Goal: Transaction & Acquisition: Book appointment/travel/reservation

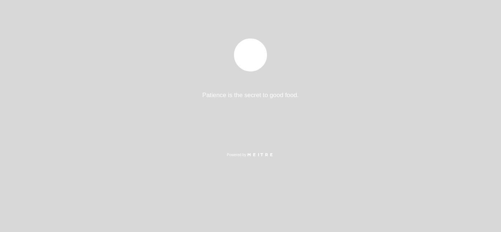
select select "es"
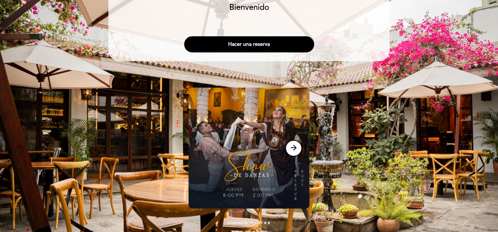
scroll to position [46, 0]
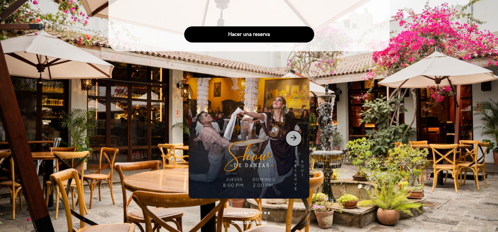
click at [293, 143] on button "arrow_forward" at bounding box center [294, 138] width 17 height 16
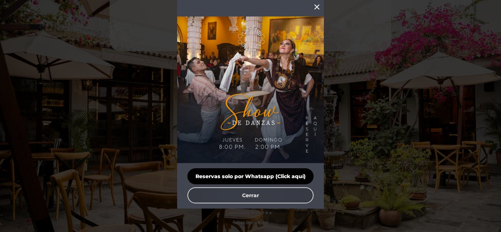
click at [295, 195] on button "Cerrar" at bounding box center [250, 195] width 126 height 16
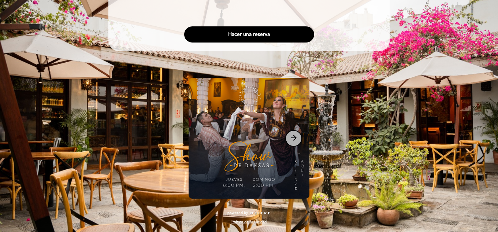
click at [295, 137] on icon "arrow_forward" at bounding box center [294, 137] width 9 height 9
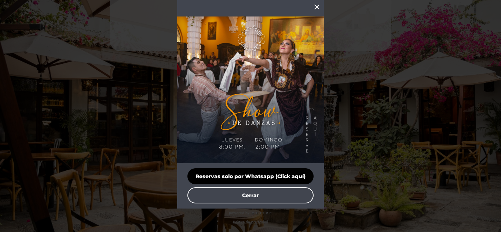
click at [316, 6] on icon "close" at bounding box center [316, 7] width 9 height 9
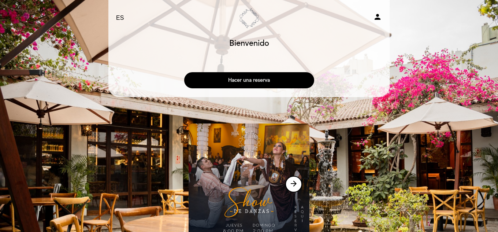
scroll to position [0, 0]
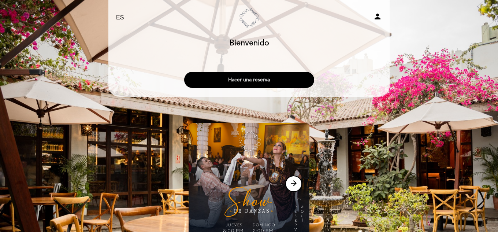
click at [273, 85] on button "Hacer una reserva" at bounding box center [249, 80] width 130 height 16
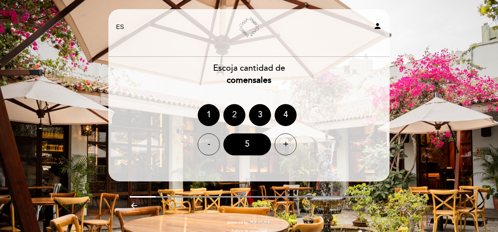
click at [234, 116] on div "2" at bounding box center [235, 115] width 22 height 22
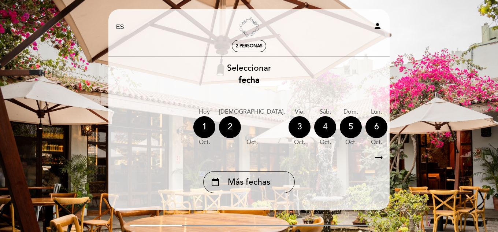
click at [314, 128] on div "4" at bounding box center [325, 127] width 22 height 22
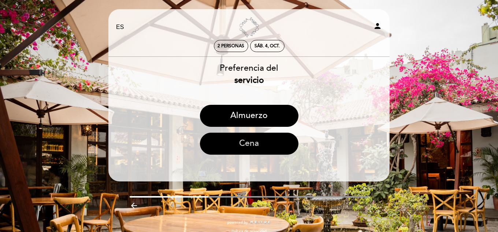
click at [260, 144] on button "Cena" at bounding box center [249, 144] width 99 height 22
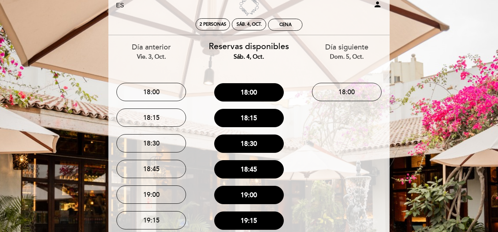
scroll to position [21, 0]
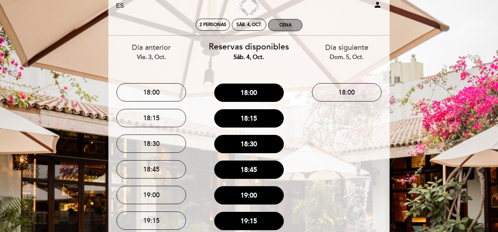
click at [277, 25] on div "Cena" at bounding box center [286, 24] width 34 height 11
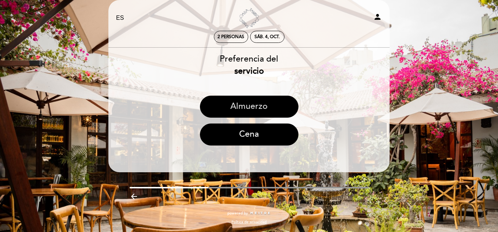
click at [257, 106] on button "Almuerzo" at bounding box center [249, 107] width 99 height 22
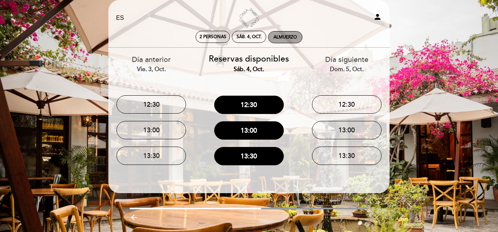
click at [290, 40] on div "Almuerzo" at bounding box center [286, 37] width 34 height 11
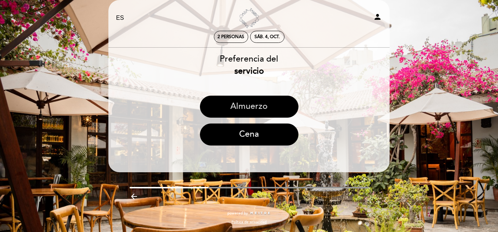
click at [269, 100] on button "Almuerzo" at bounding box center [249, 107] width 99 height 22
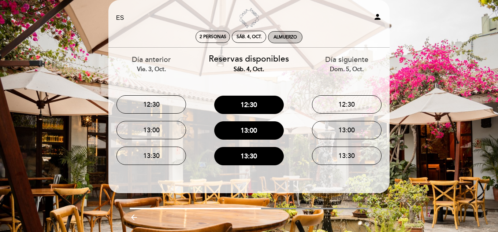
click at [294, 39] on div "Almuerzo" at bounding box center [285, 36] width 23 height 5
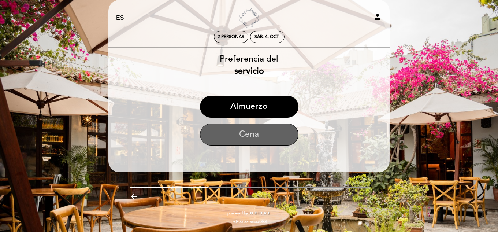
click at [269, 134] on button "Cena" at bounding box center [249, 135] width 99 height 22
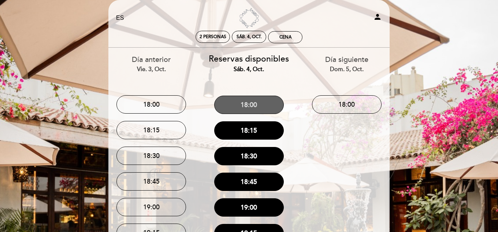
click at [259, 108] on button "18:00" at bounding box center [249, 105] width 70 height 18
